Goal: Transaction & Acquisition: Download file/media

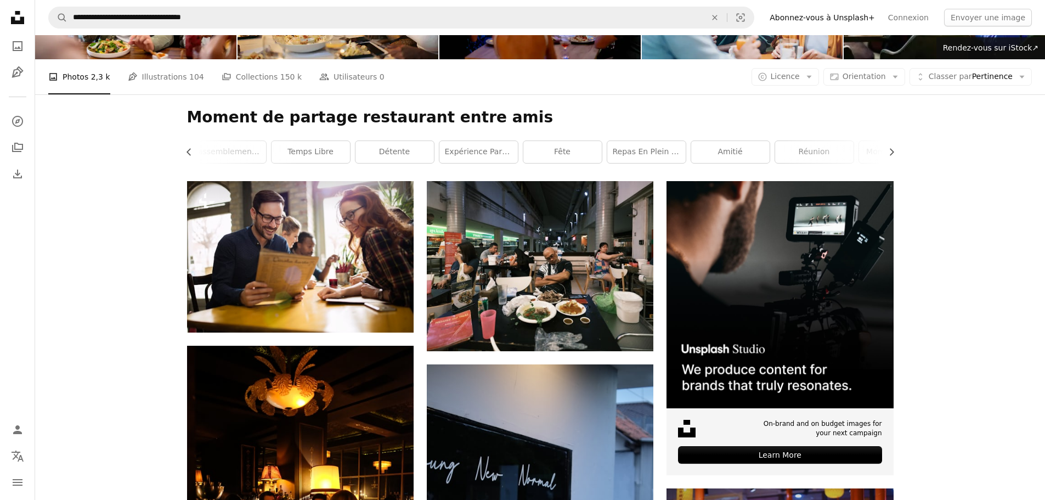
scroll to position [0, 212]
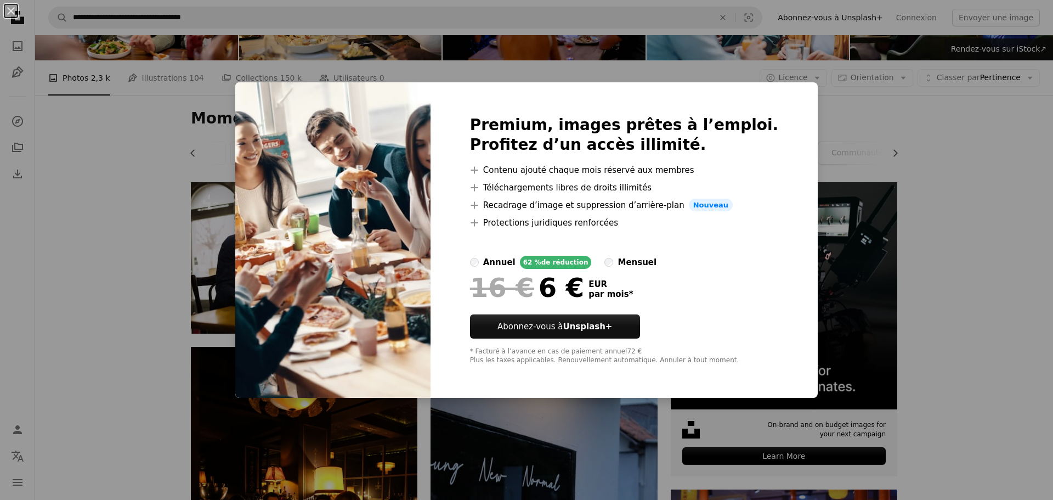
click at [955, 210] on div "An X shape Premium, images prêtes à l’emploi. Profitez d’un accès illimité. A p…" at bounding box center [526, 250] width 1053 height 500
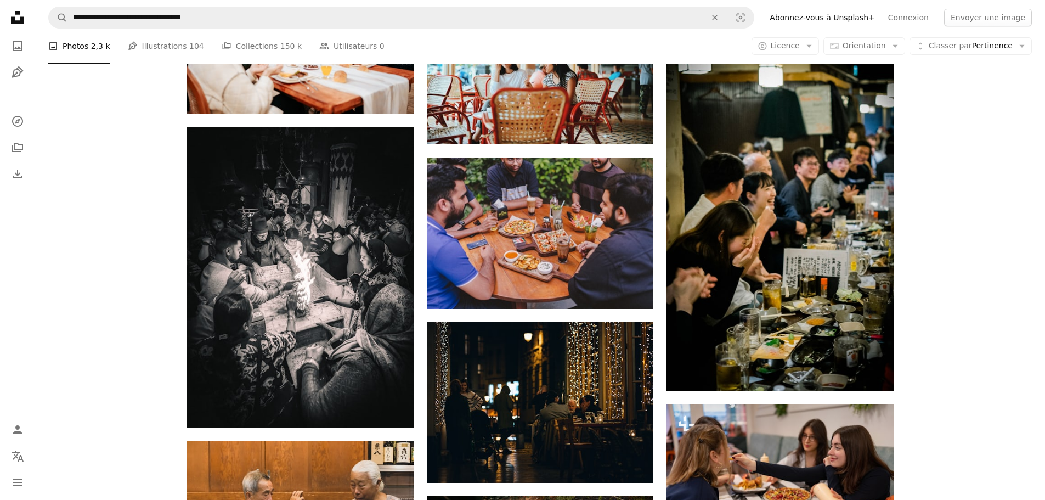
scroll to position [2743, 0]
